Goal: Check status: Check status

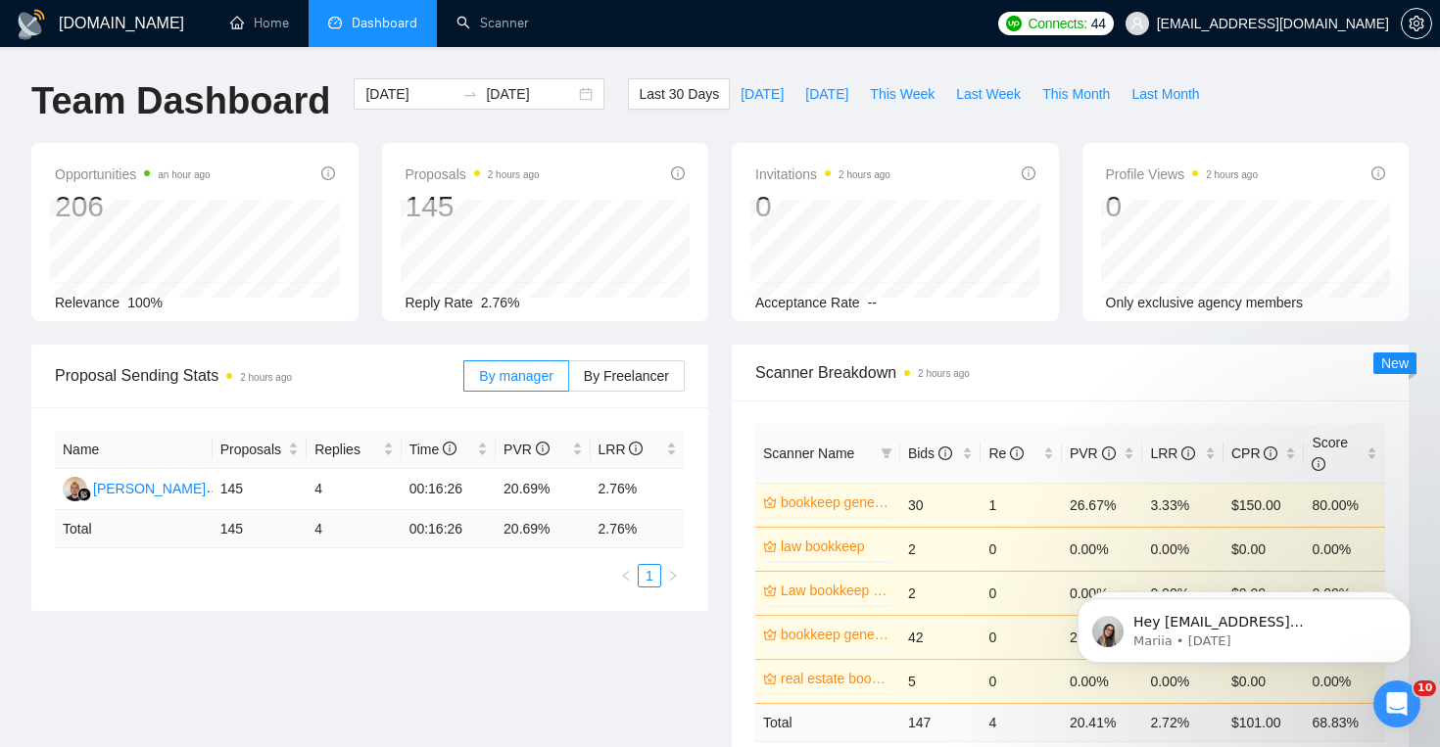
click at [656, 83] on span "Last 30 Days" at bounding box center [679, 94] width 80 height 22
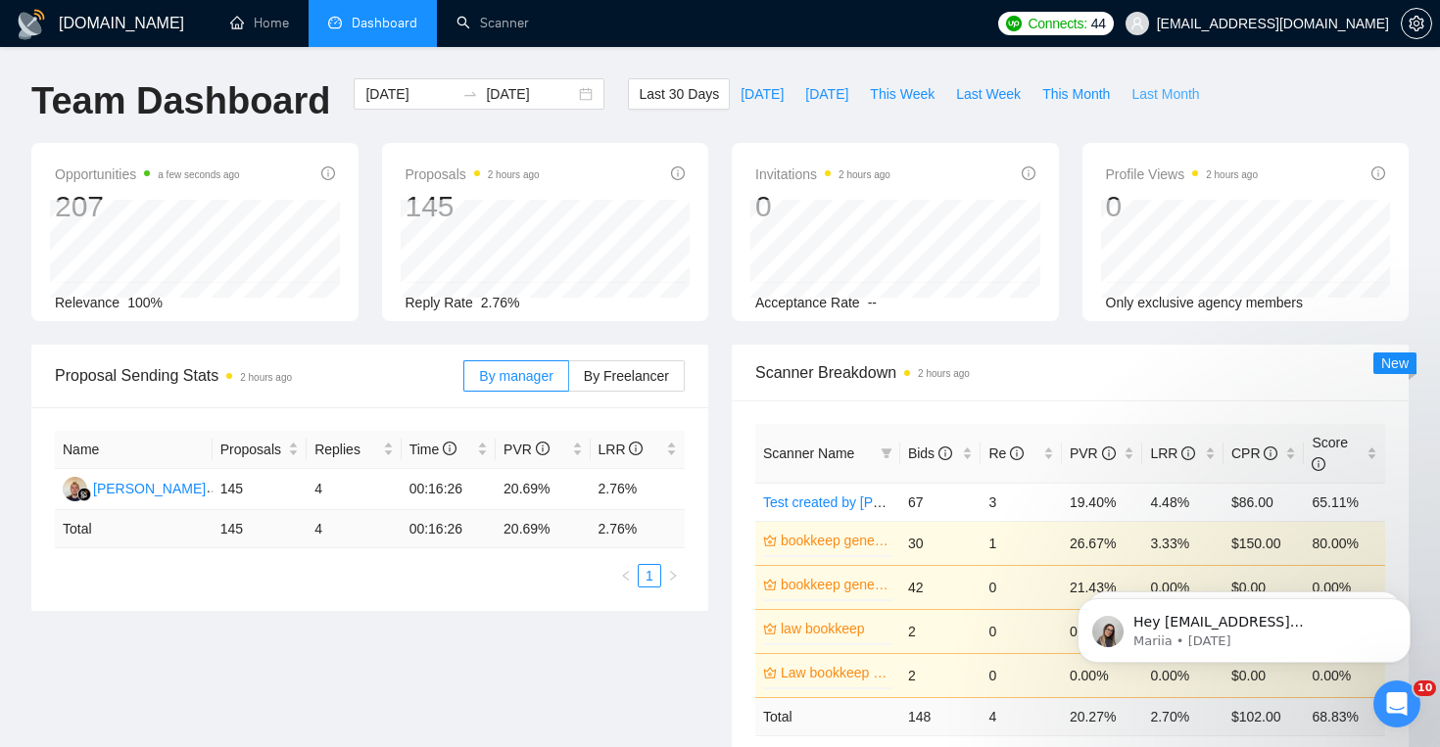
click at [1171, 92] on span "Last Month" at bounding box center [1165, 94] width 68 height 22
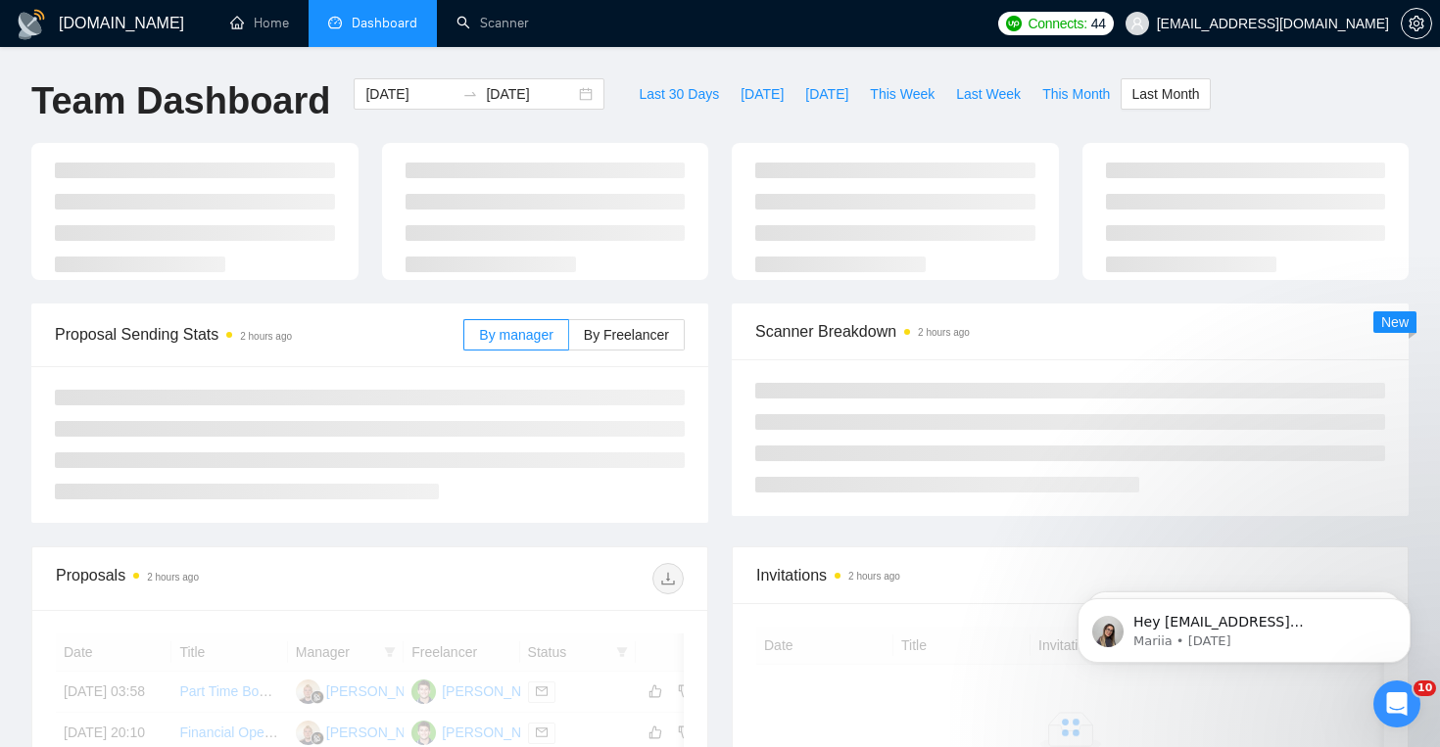
type input "2025-08-01"
type input "2025-08-31"
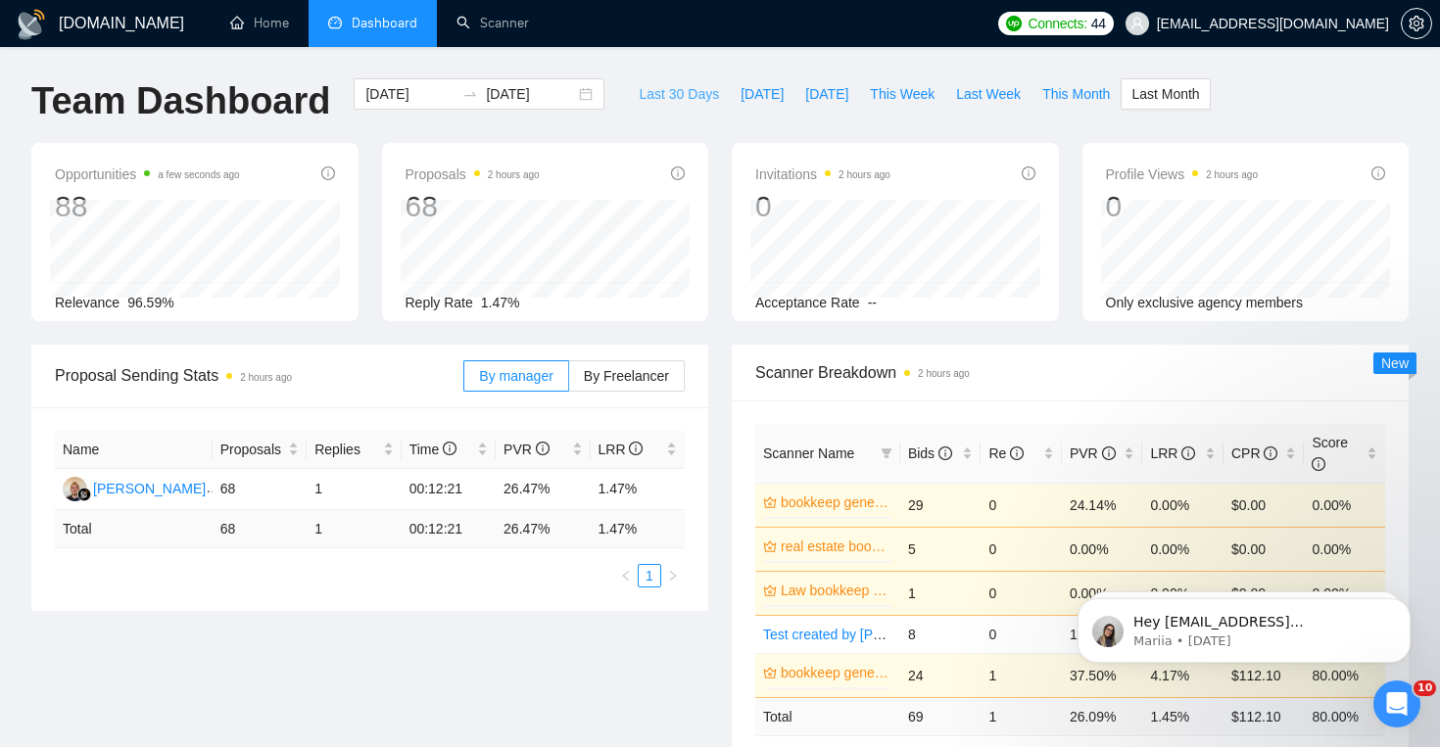
click at [678, 102] on span "Last 30 Days" at bounding box center [679, 94] width 80 height 22
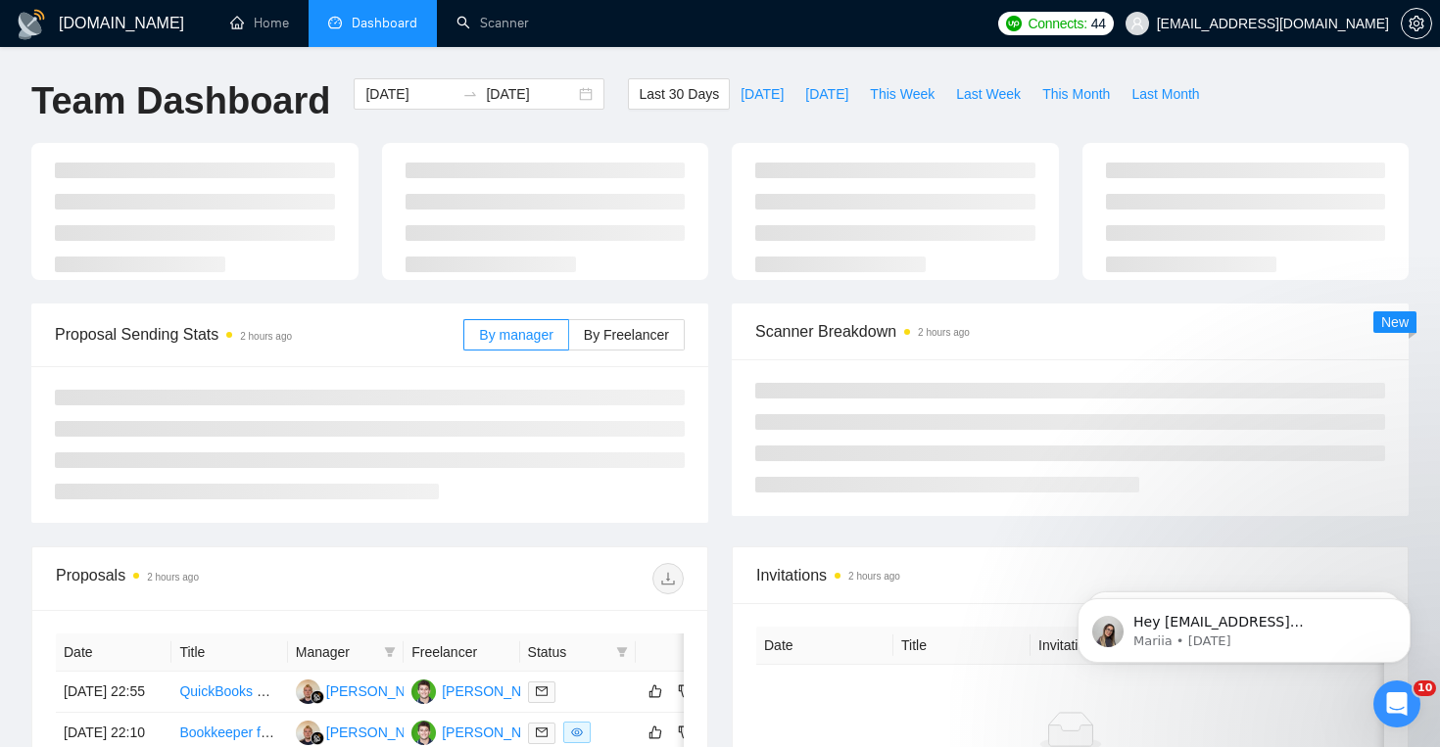
type input "[DATE]"
